Goal: Share content: Share content

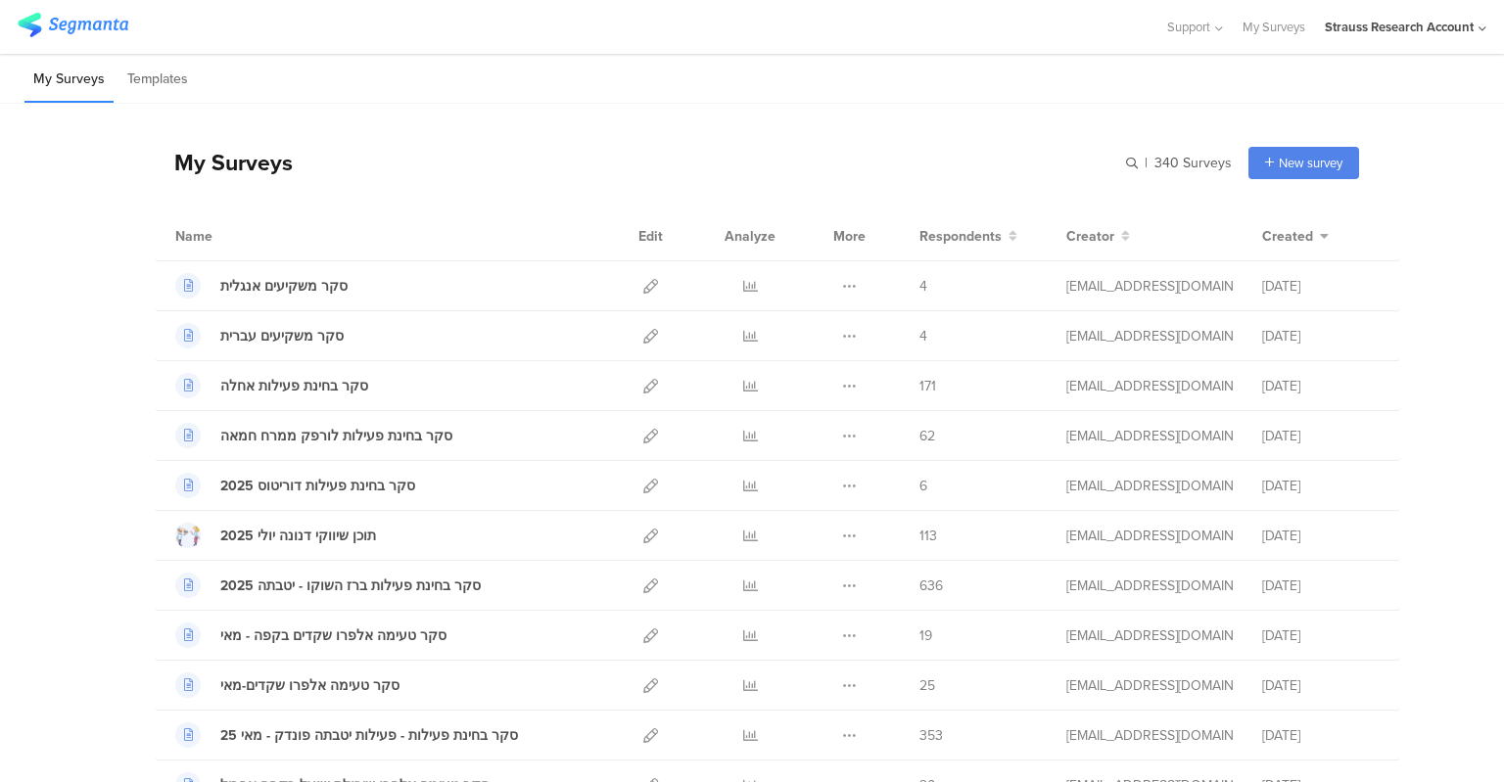
scroll to position [171, 0]
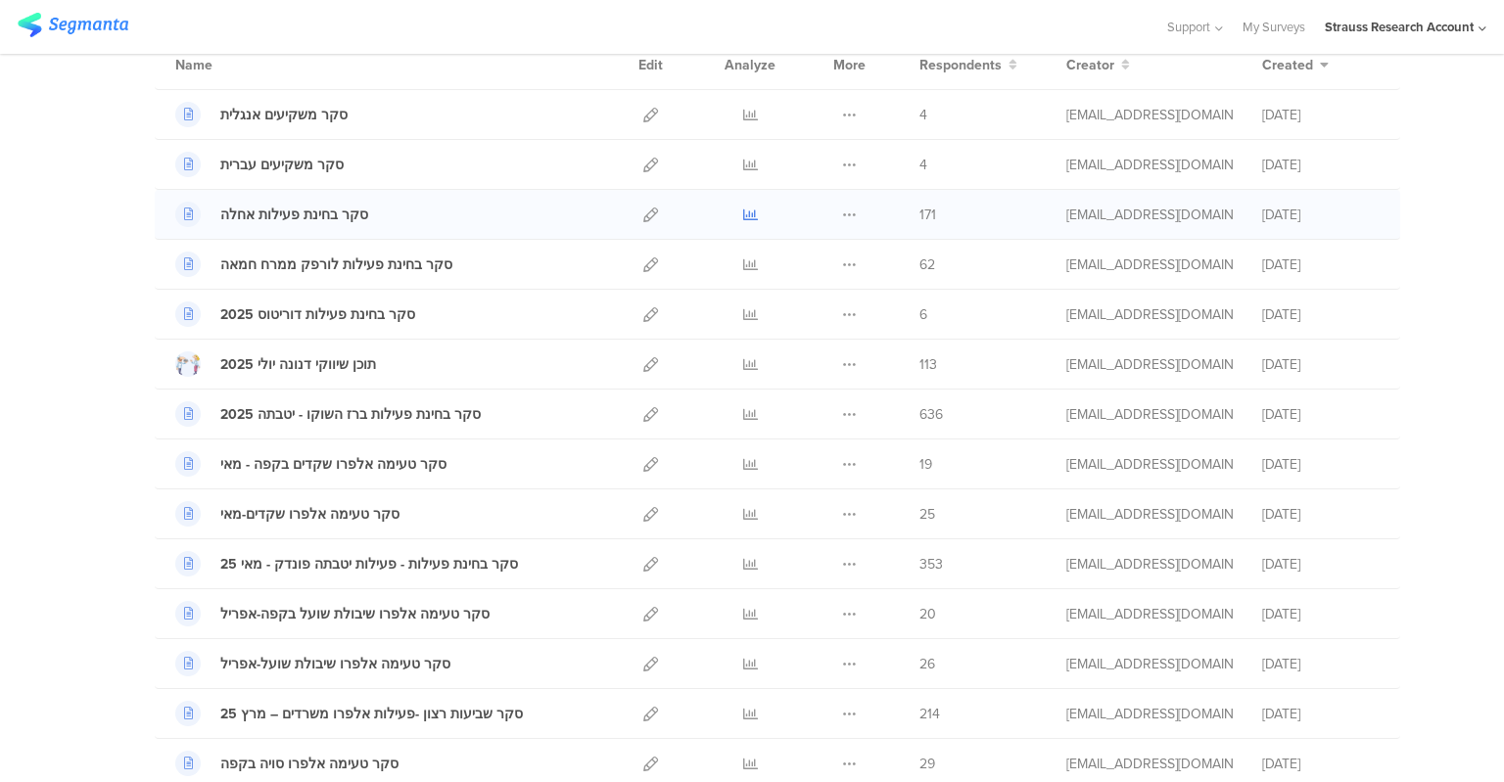
click at [746, 211] on icon at bounding box center [750, 215] width 15 height 15
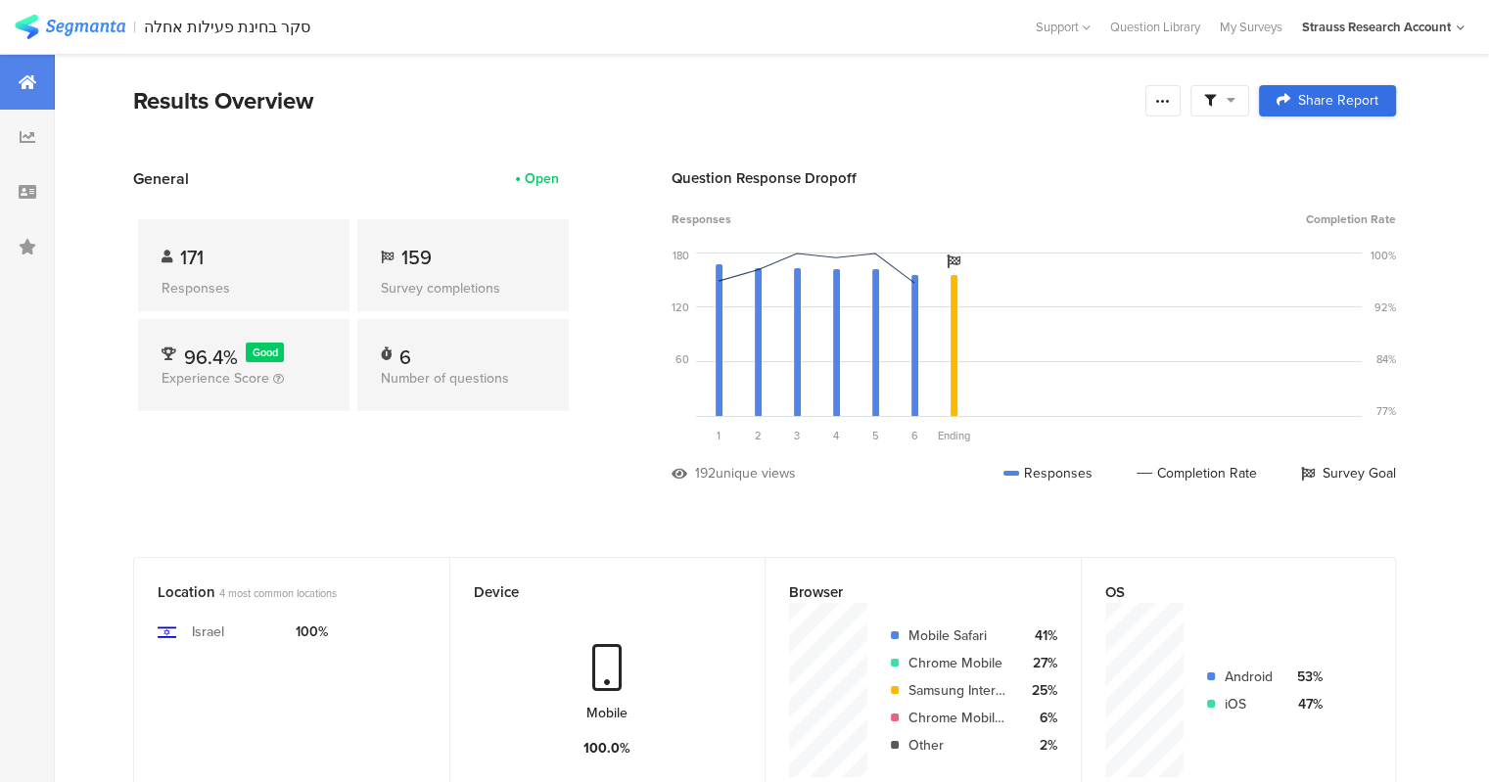
click at [1353, 100] on span "Share Report" at bounding box center [1338, 101] width 80 height 14
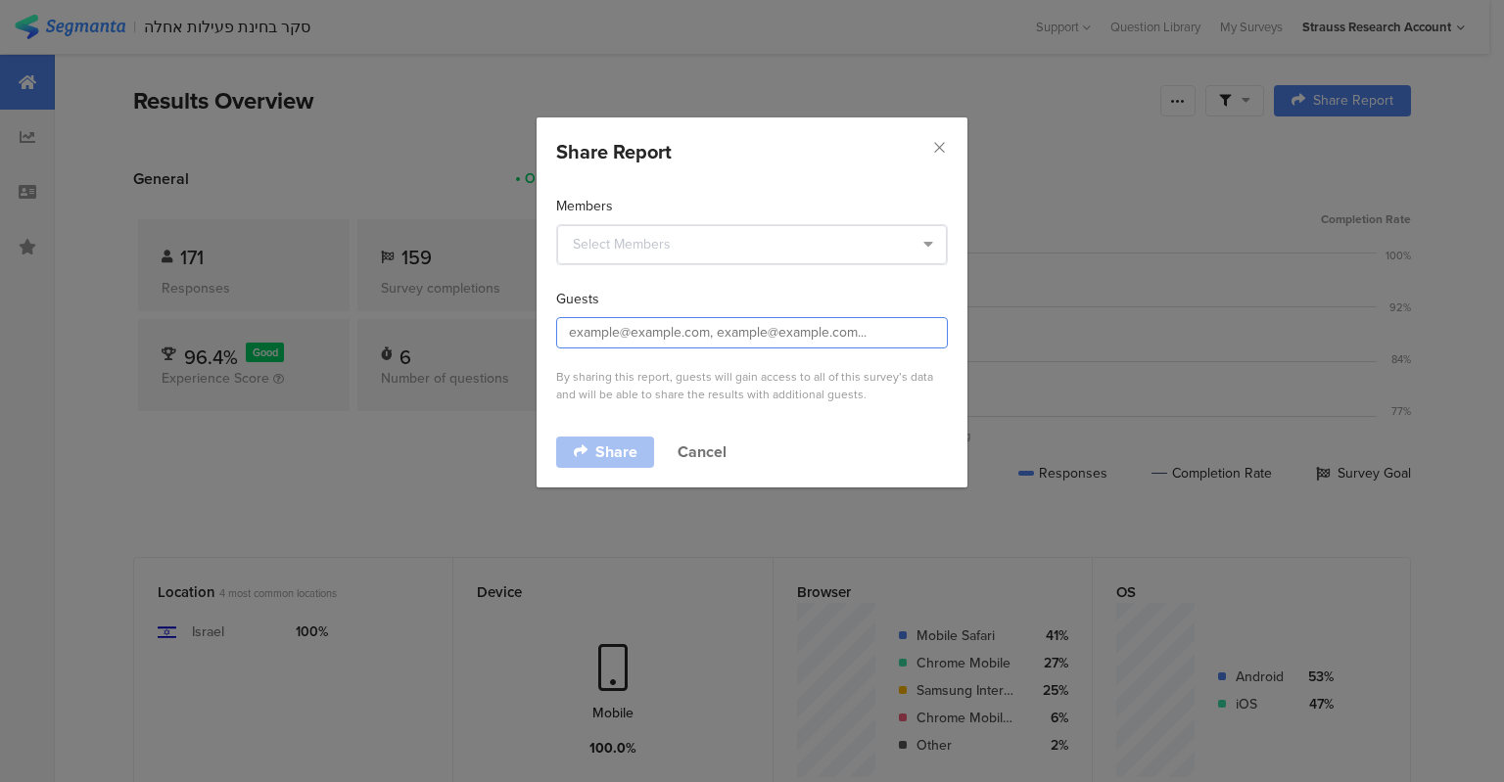
click at [745, 336] on input "dialog" at bounding box center [752, 332] width 392 height 31
paste input "[EMAIL_ADDRESS][DOMAIN_NAME]"
type input "[EMAIL_ADDRESS][DOMAIN_NAME]"
click at [623, 455] on span "Share" at bounding box center [616, 453] width 42 height 16
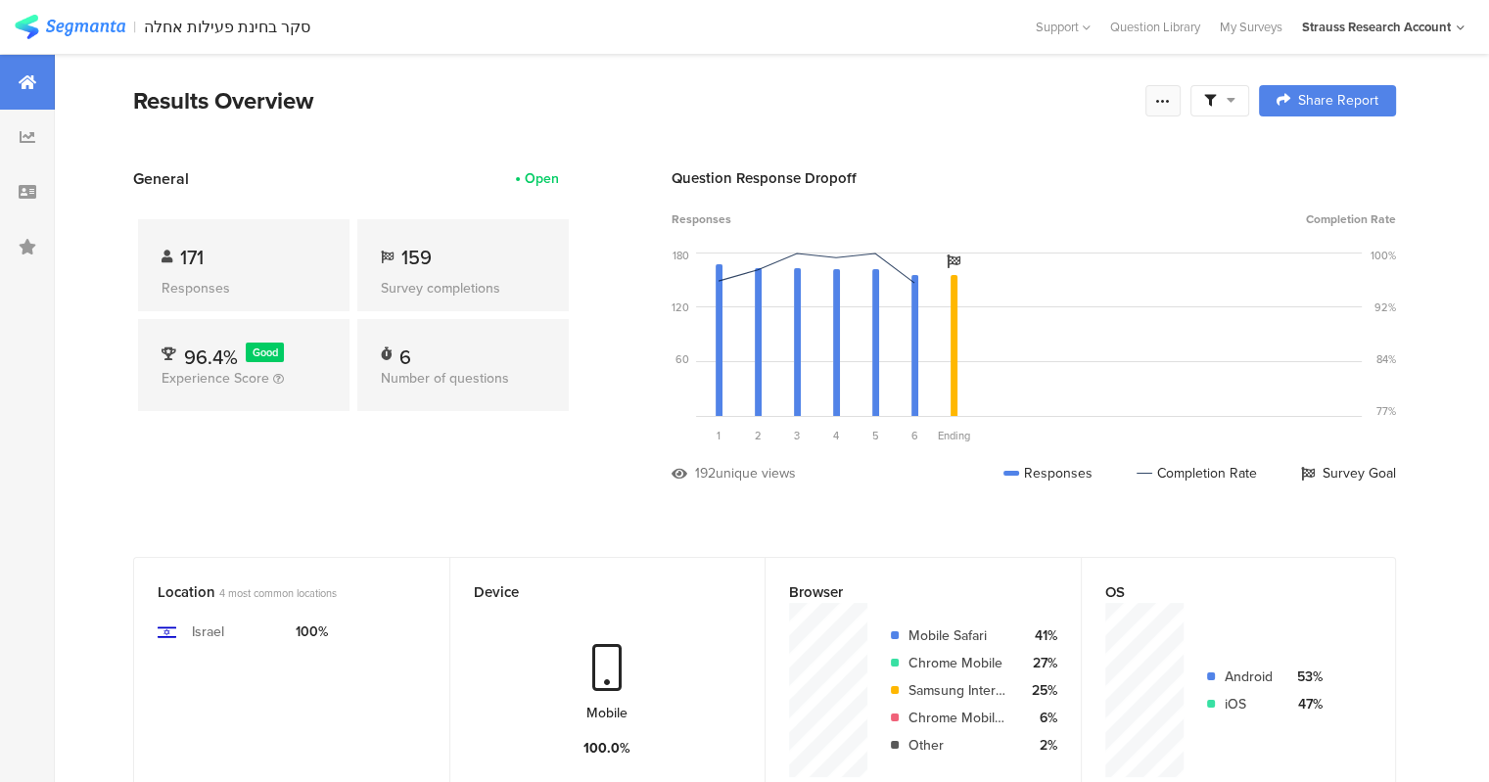
click at [1174, 110] on div at bounding box center [1163, 100] width 35 height 31
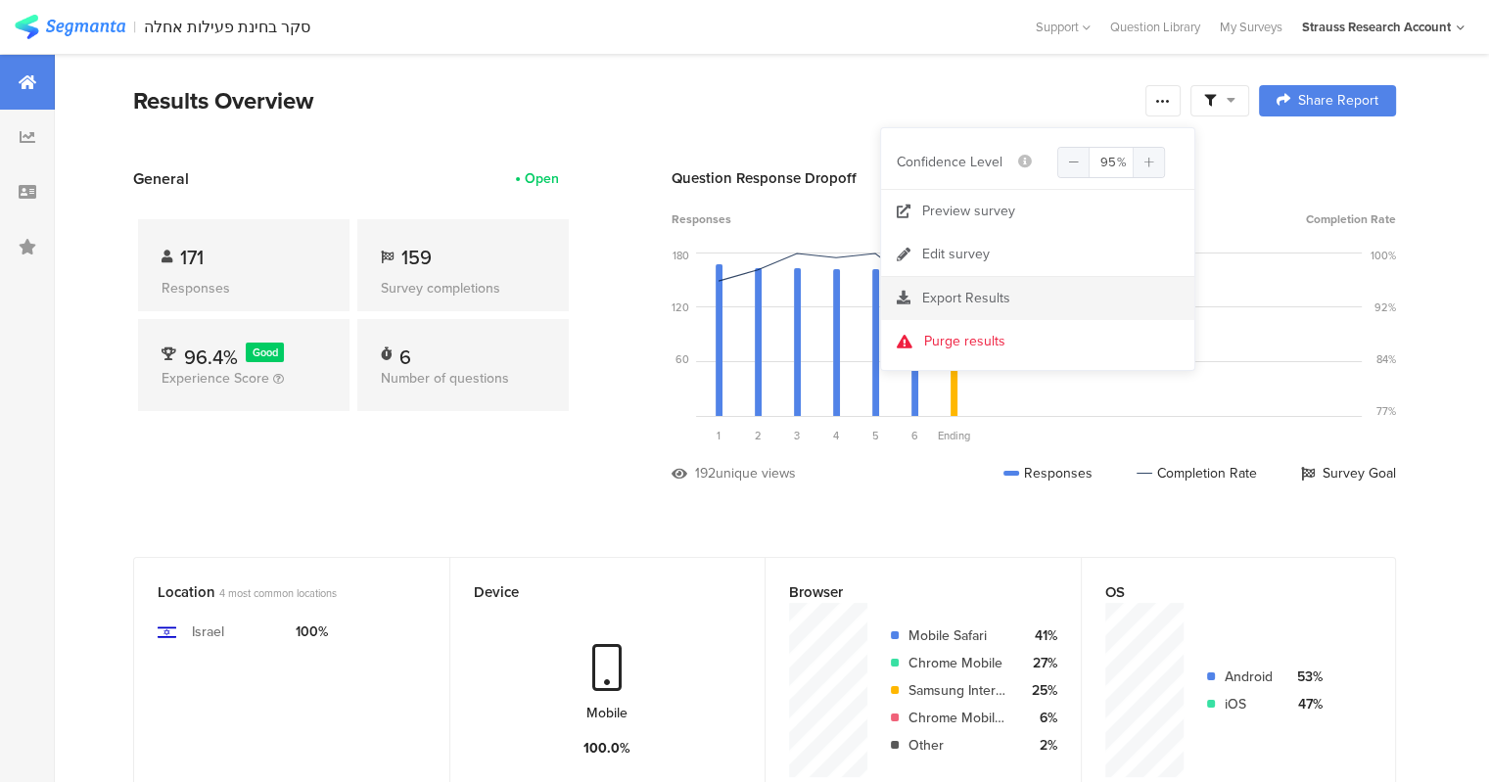
click at [1034, 301] on div "Export Results" at bounding box center [1037, 299] width 313 height 20
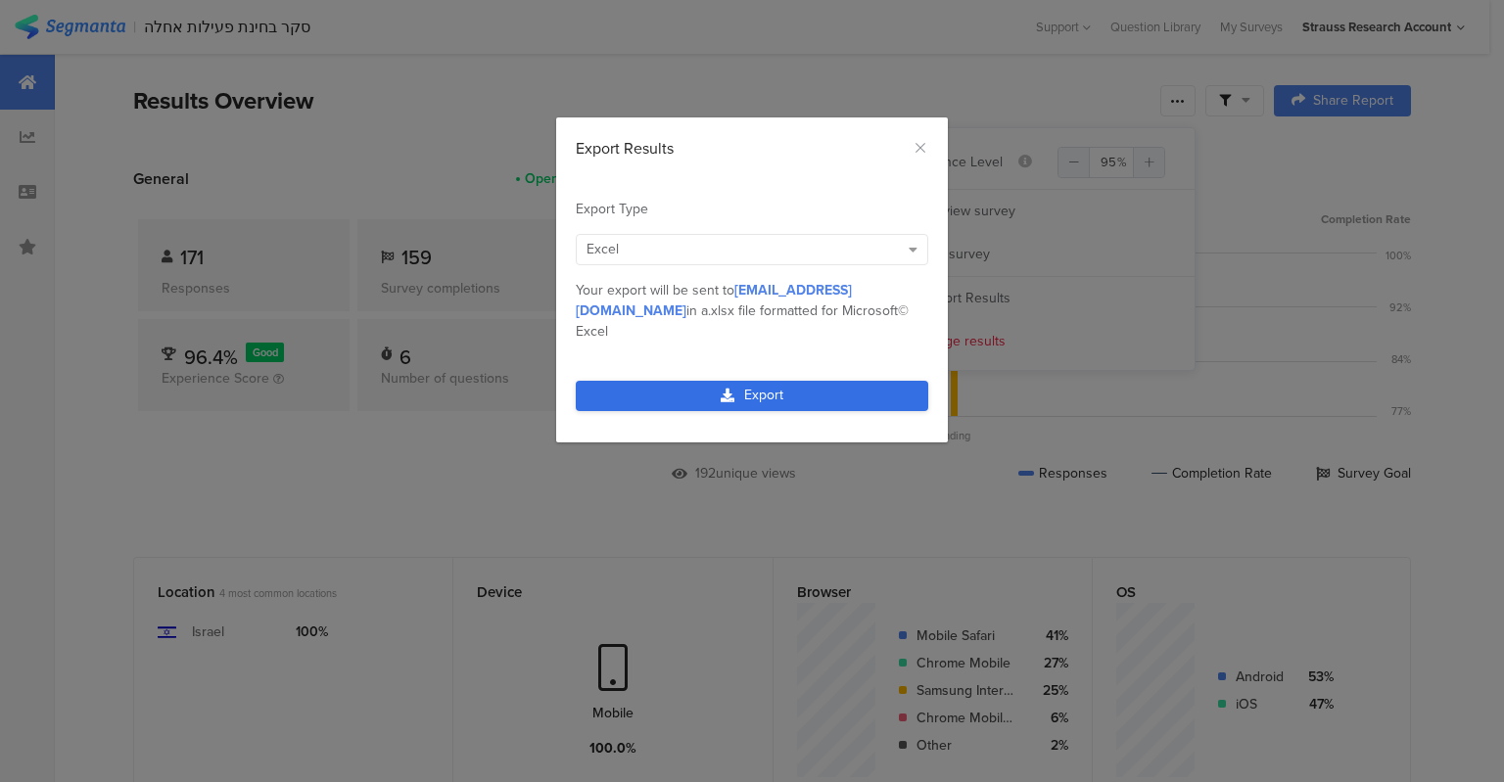
click at [879, 387] on link "Export" at bounding box center [752, 396] width 353 height 30
